Goal: Task Accomplishment & Management: Manage account settings

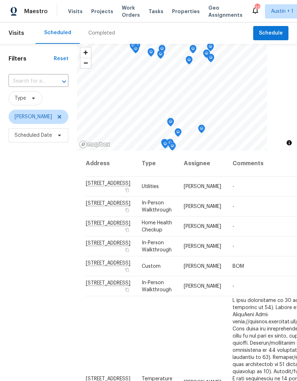
click at [189, 217] on td "[PERSON_NAME]" at bounding box center [202, 207] width 49 height 20
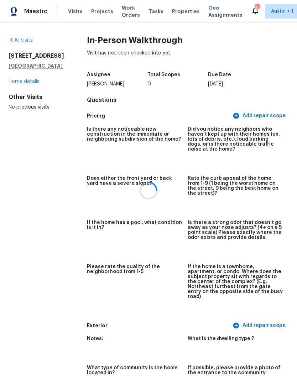
click at [37, 92] on div at bounding box center [148, 190] width 297 height 381
click at [28, 84] on link "Home details" at bounding box center [24, 81] width 31 height 5
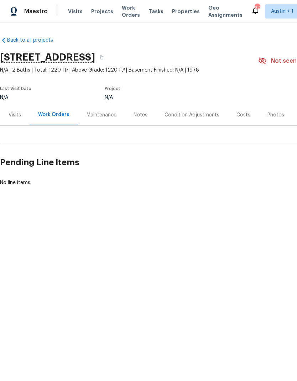
click at [13, 115] on div "Visits" at bounding box center [15, 114] width 12 height 7
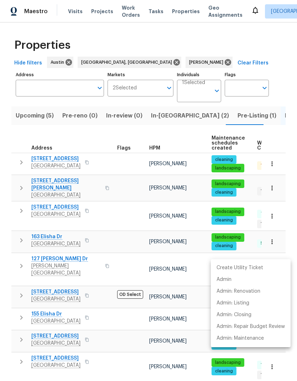
scroll to position [0, 16]
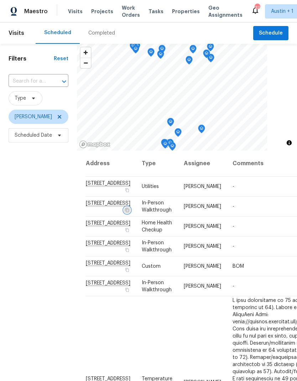
click at [125, 212] on icon "button" at bounding box center [127, 210] width 4 height 4
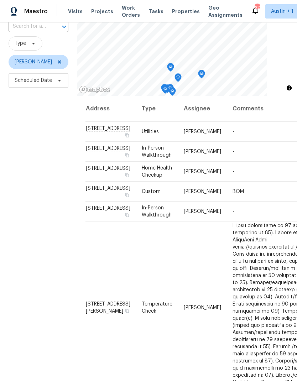
scroll to position [59, 0]
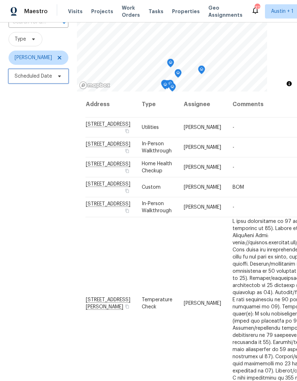
click at [58, 77] on icon at bounding box center [60, 76] width 6 height 6
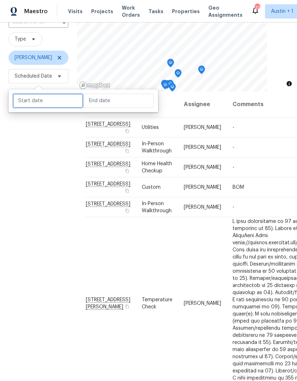
click at [53, 100] on input "text" at bounding box center [48, 101] width 70 height 14
select select "7"
select select "2025"
select select "8"
select select "2025"
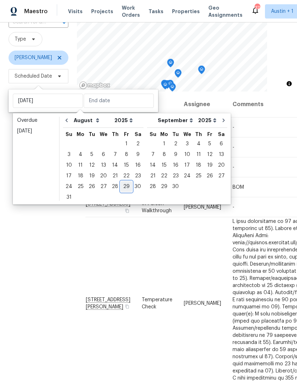
click at [123, 188] on div "29" at bounding box center [126, 187] width 11 height 10
type input "[DATE]"
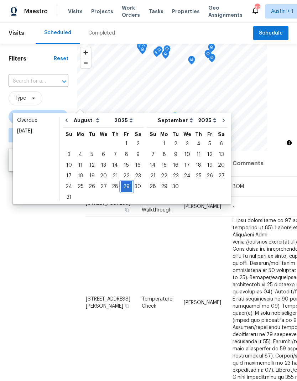
click at [125, 188] on div "29" at bounding box center [126, 187] width 11 height 10
type input "[DATE]"
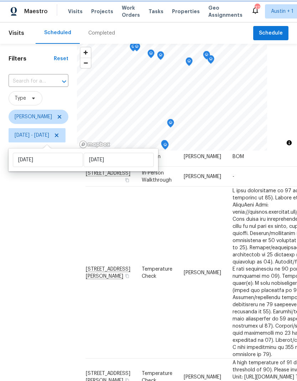
scroll to position [31, 0]
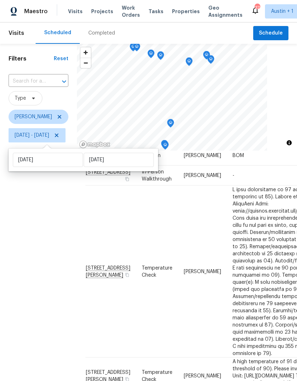
click at [61, 320] on div "Filters Reset ​ Type Nelson Figueroa Fri, Aug 29 - Fri, Aug 29" at bounding box center [38, 250] width 77 height 412
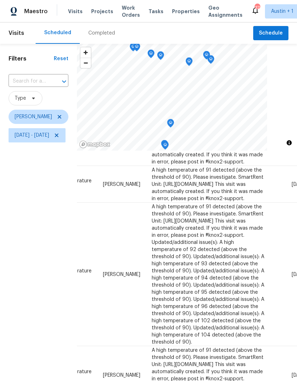
scroll to position [259, 80]
click at [0, 0] on icon at bounding box center [0, 0] width 0 height 0
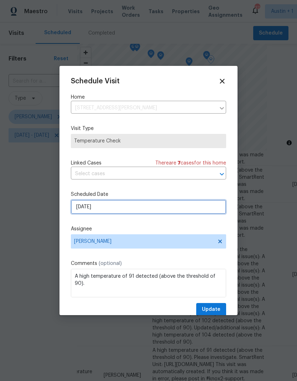
click at [137, 211] on input "8/29/2025" at bounding box center [148, 207] width 155 height 14
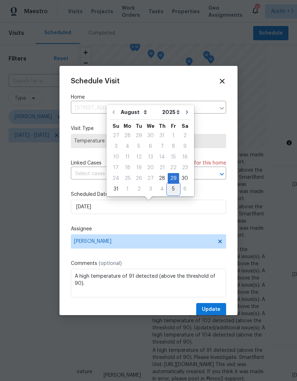
click at [172, 191] on div "5" at bounding box center [173, 189] width 11 height 10
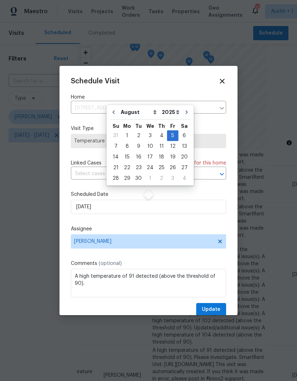
type input "9/5/2025"
select select "8"
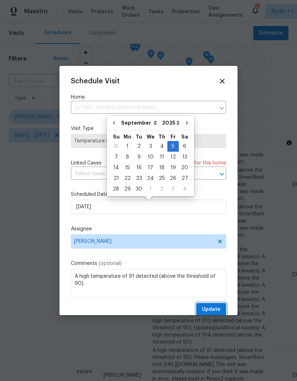
click at [219, 308] on span "Update" at bounding box center [211, 309] width 19 height 9
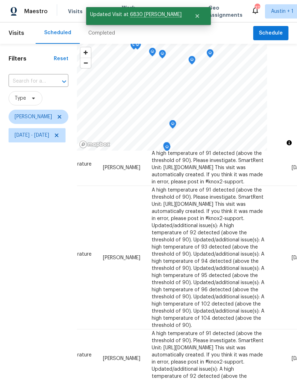
scroll to position [305, 80]
click at [0, 0] on icon at bounding box center [0, 0] width 0 height 0
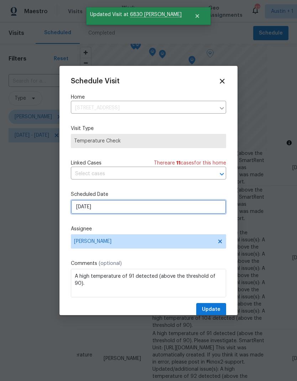
click at [152, 207] on input "8/29/2025" at bounding box center [148, 207] width 155 height 14
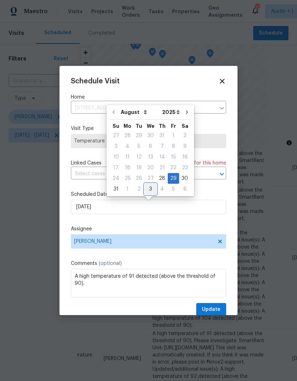
click at [150, 190] on div "3" at bounding box center [151, 189] width 12 height 10
type input "9/3/2025"
select select "8"
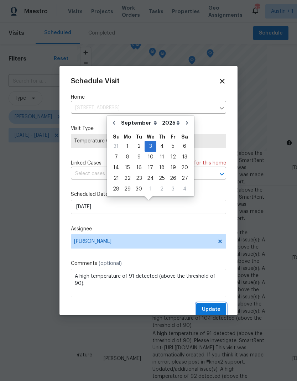
click at [219, 314] on span "Update" at bounding box center [211, 309] width 19 height 9
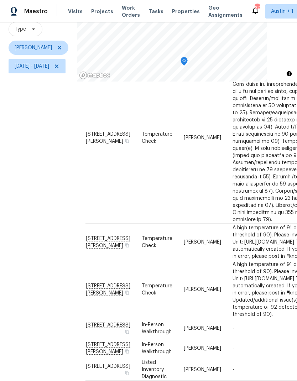
scroll to position [69, 0]
click at [159, 236] on span "Temperature Check" at bounding box center [157, 242] width 31 height 12
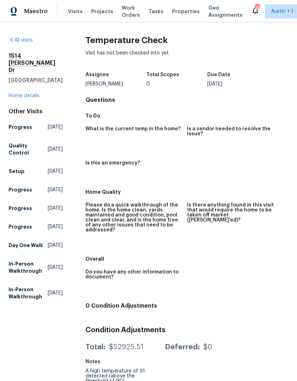
click at [26, 93] on link "Home details" at bounding box center [24, 95] width 31 height 5
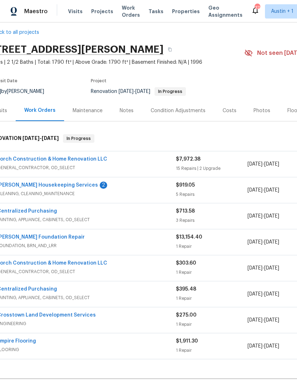
scroll to position [6, 2]
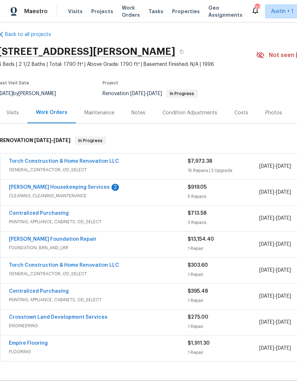
click at [138, 193] on span "CLEANING, CLEANING_MAINTENANCE" at bounding box center [98, 195] width 179 height 7
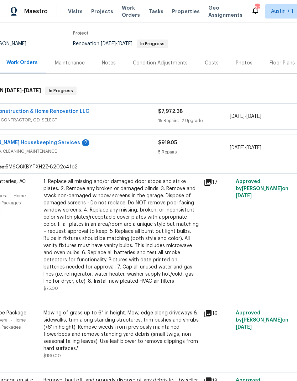
scroll to position [56, 33]
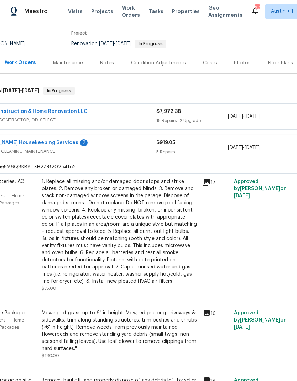
click at [109, 148] on span "CLEANING, CLEANING_MAINTENANCE" at bounding box center [67, 151] width 179 height 7
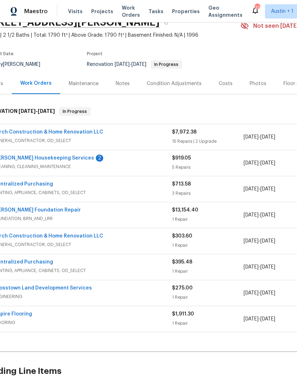
scroll to position [32, 17]
